Goal: Task Accomplishment & Management: Use online tool/utility

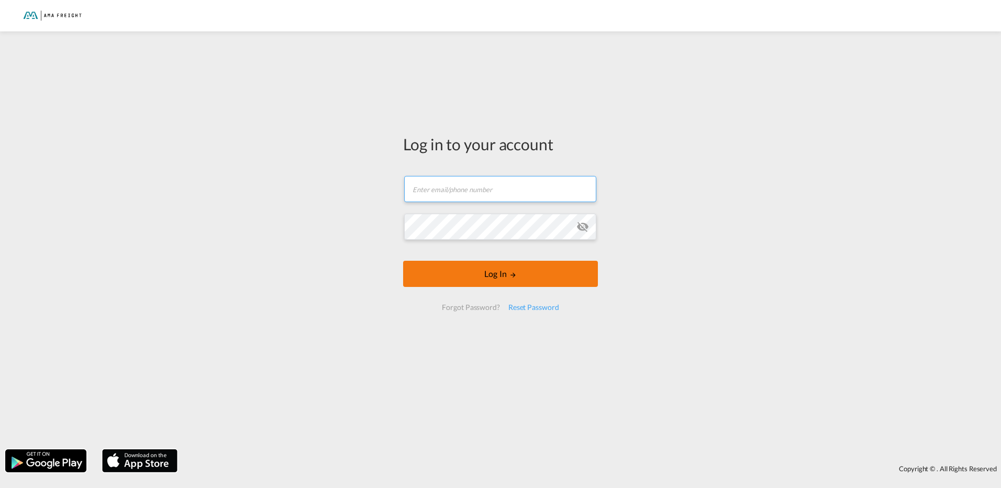
type input "[PERSON_NAME][EMAIL_ADDRESS][DOMAIN_NAME]"
click at [473, 274] on button "Log In" at bounding box center [500, 274] width 195 height 26
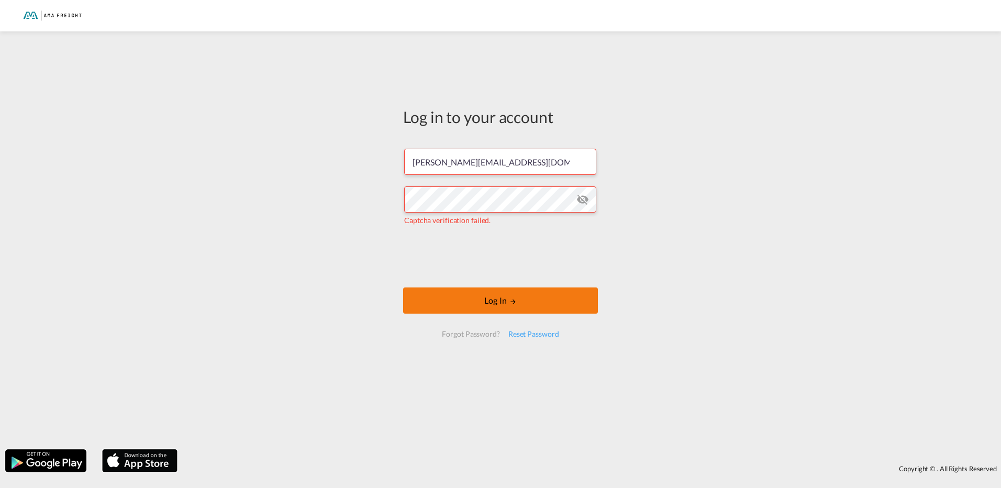
click at [440, 301] on button "Log In" at bounding box center [500, 300] width 195 height 26
click at [437, 304] on button "Log In" at bounding box center [500, 300] width 195 height 26
